Goal: Task Accomplishment & Management: Complete application form

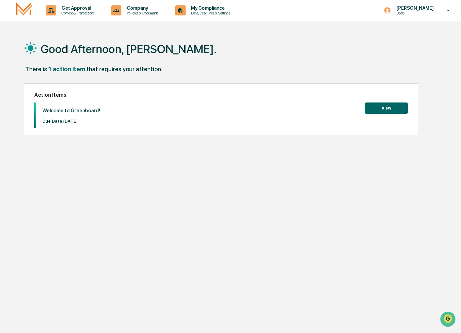
click at [381, 109] on button "View" at bounding box center [386, 107] width 43 height 11
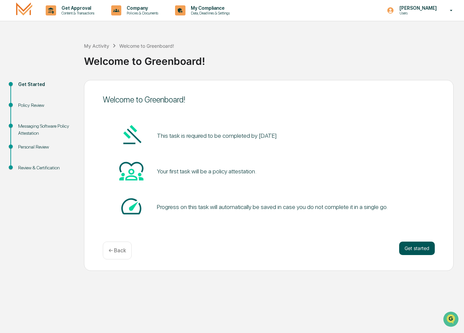
click at [415, 244] on button "Get started" at bounding box center [417, 248] width 36 height 13
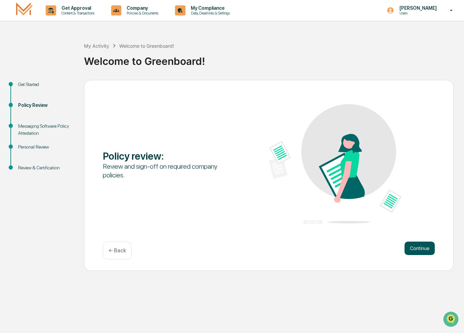
click at [415, 249] on button "Continue" at bounding box center [420, 248] width 30 height 13
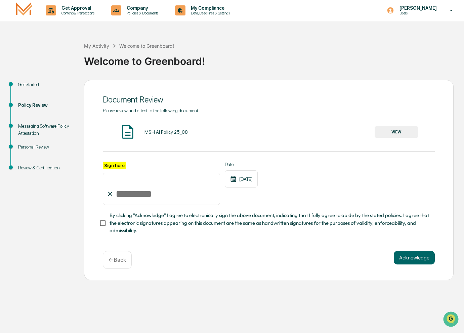
drag, startPoint x: 121, startPoint y: 188, endPoint x: 121, endPoint y: 196, distance: 8.1
click at [121, 196] on input "Sign here" at bounding box center [161, 189] width 117 height 32
type input "**********"
click at [409, 260] on button "Acknowledge" at bounding box center [414, 257] width 41 height 13
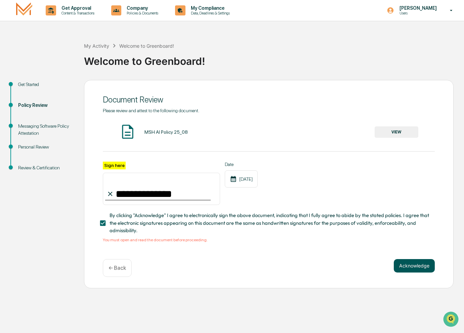
click at [410, 263] on button "Acknowledge" at bounding box center [414, 265] width 41 height 13
click at [407, 129] on button "VIEW" at bounding box center [397, 131] width 44 height 11
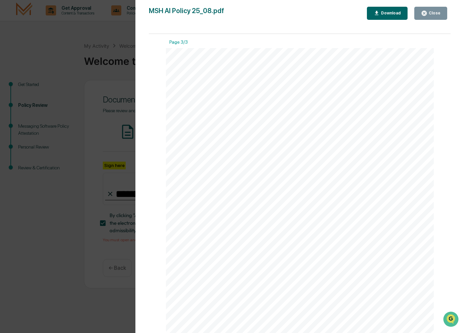
scroll to position [801, 0]
drag, startPoint x: 427, startPoint y: 12, endPoint x: 421, endPoint y: 20, distance: 10.1
click at [427, 12] on icon "button" at bounding box center [424, 13] width 5 height 5
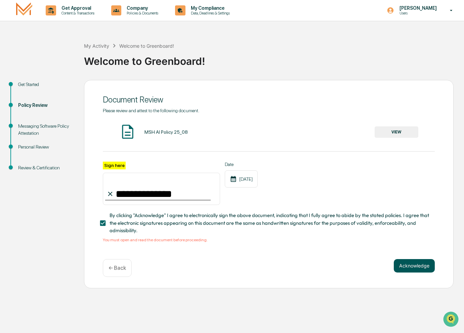
click at [412, 269] on button "Acknowledge" at bounding box center [414, 265] width 41 height 13
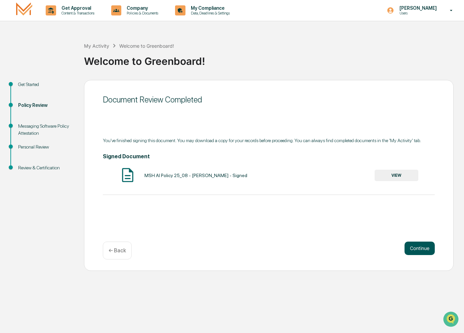
click at [417, 243] on button "Continue" at bounding box center [420, 248] width 30 height 13
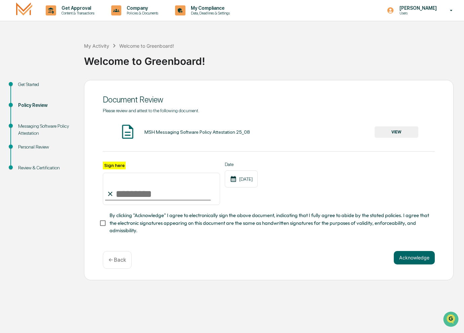
click at [127, 193] on input "Sign here" at bounding box center [161, 189] width 117 height 32
type input "**********"
click at [406, 258] on button "Acknowledge" at bounding box center [414, 257] width 41 height 13
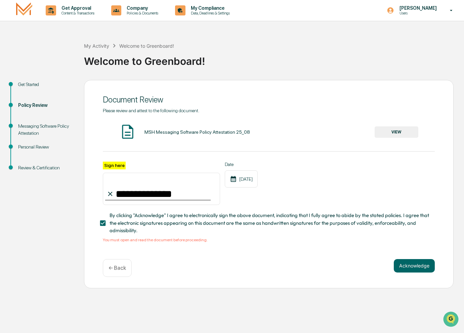
click at [394, 132] on button "VIEW" at bounding box center [397, 131] width 44 height 11
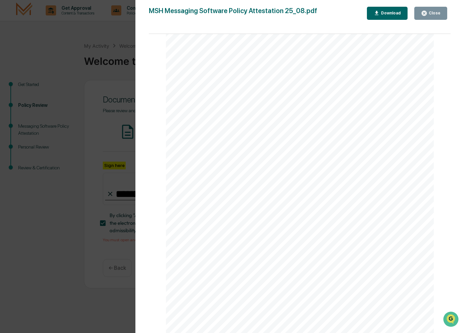
click at [423, 7] on button "Close" at bounding box center [430, 13] width 33 height 13
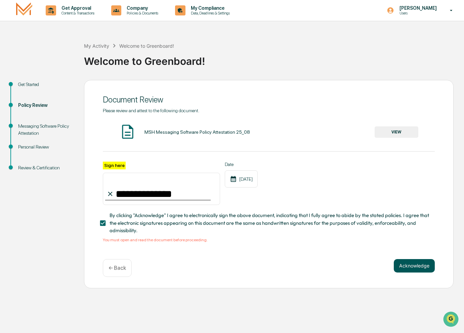
click at [414, 266] on button "Acknowledge" at bounding box center [414, 265] width 41 height 13
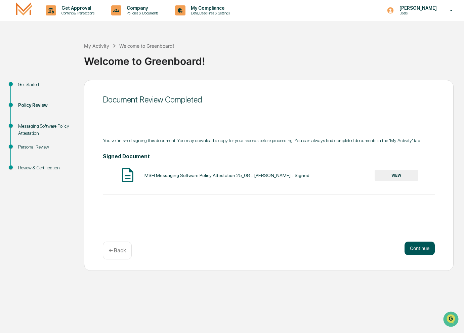
click at [419, 245] on button "Continue" at bounding box center [420, 248] width 30 height 13
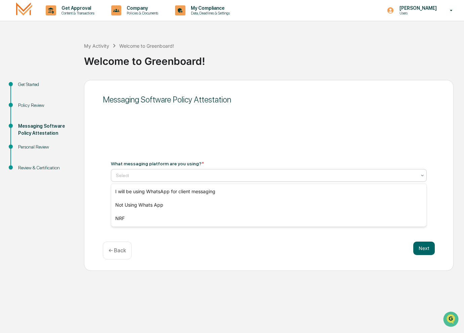
click at [139, 175] on div at bounding box center [266, 175] width 300 height 7
type input "*****"
click at [155, 175] on div at bounding box center [266, 175] width 300 height 7
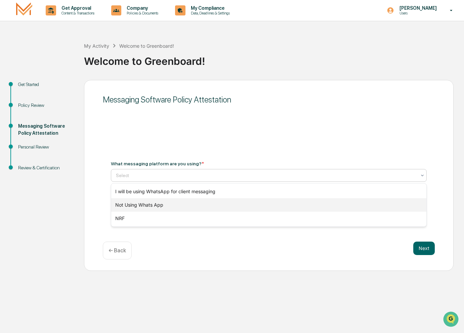
click at [159, 205] on div "Not Using Whats App" at bounding box center [268, 204] width 315 height 13
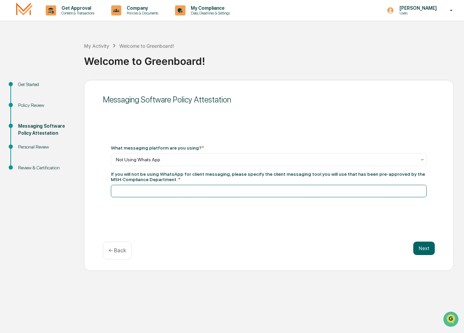
click at [151, 189] on input at bounding box center [269, 191] width 316 height 12
type input "*****"
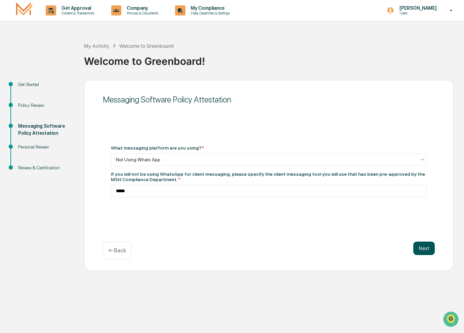
click at [416, 245] on button "Next" at bounding box center [424, 248] width 22 height 13
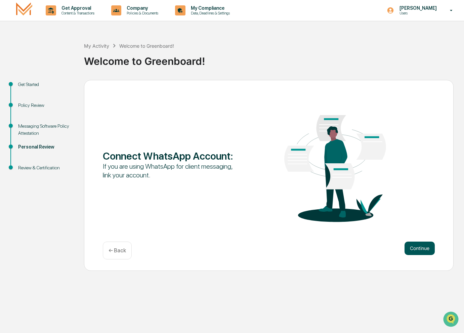
click at [414, 243] on button "Continue" at bounding box center [420, 248] width 30 height 13
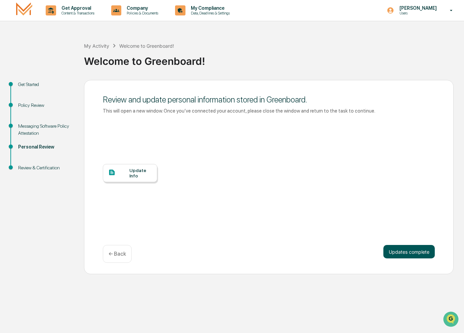
click at [406, 252] on button "Updates complete" at bounding box center [408, 251] width 51 height 13
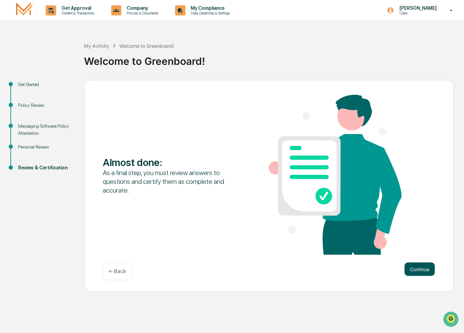
click at [415, 270] on button "Continue" at bounding box center [420, 268] width 30 height 13
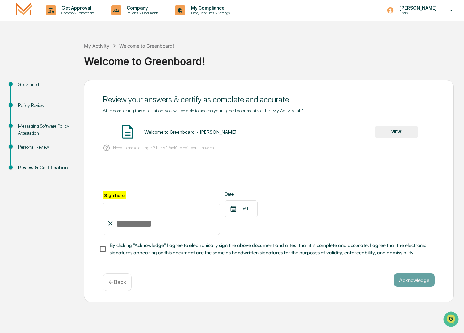
click at [391, 132] on button "VIEW" at bounding box center [397, 131] width 44 height 11
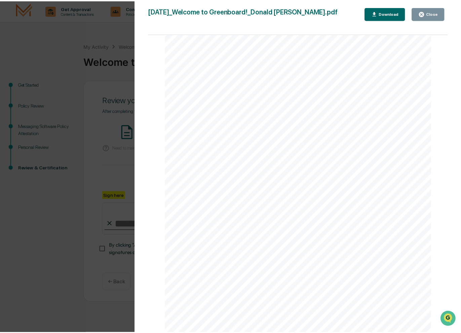
scroll to position [497, 0]
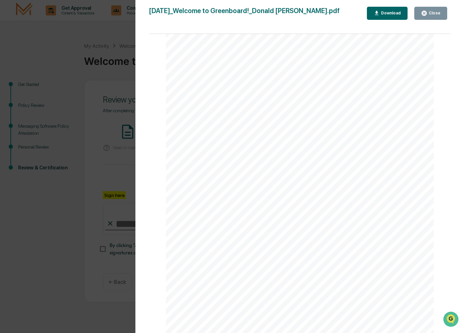
drag, startPoint x: 434, startPoint y: 5, endPoint x: 432, endPoint y: 9, distance: 4.8
click at [434, 6] on div "Version History [DATE] 08:48 PM [PERSON_NAME] [DATE]_Welcome to Greenboard!_Don…" at bounding box center [299, 173] width 329 height 346
click at [430, 13] on div "Close" at bounding box center [433, 13] width 13 height 5
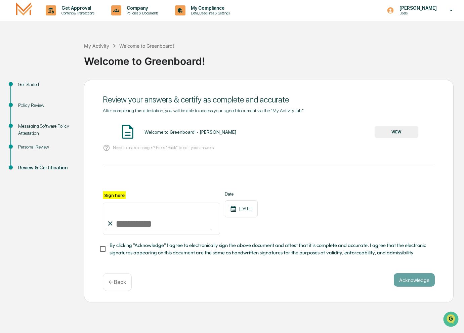
click at [136, 224] on input "Sign here" at bounding box center [161, 219] width 117 height 32
type input "**********"
click at [408, 279] on button "Acknowledge" at bounding box center [414, 279] width 41 height 13
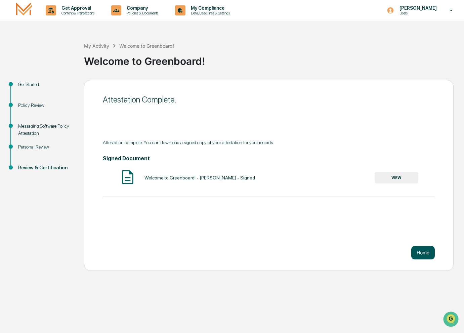
click at [424, 257] on button "Home" at bounding box center [423, 252] width 24 height 13
